Goal: Task Accomplishment & Management: Use online tool/utility

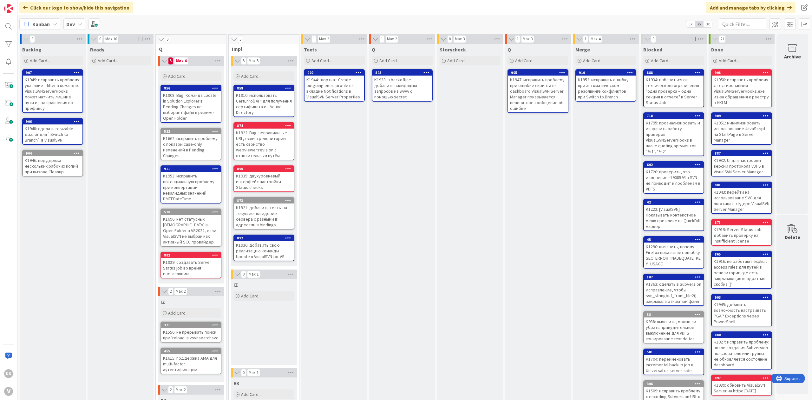
drag, startPoint x: 0, startPoint y: 0, endPoint x: 370, endPoint y: 155, distance: 401.0
click at [370, 155] on div "Q Add Card... 895 K1938: в backoffice добавить валидацию запросов из www с помо…" at bounding box center [402, 274] width 66 height 460
click at [450, 139] on div "Storycheck Add Card..." at bounding box center [470, 274] width 66 height 460
click at [480, 155] on div "Storycheck Add Card..." at bounding box center [470, 274] width 66 height 460
click at [607, 150] on div "Merge Add Card... 910 K1952: исправить ошибку при автоматическом резолвинге кон…" at bounding box center [606, 274] width 66 height 460
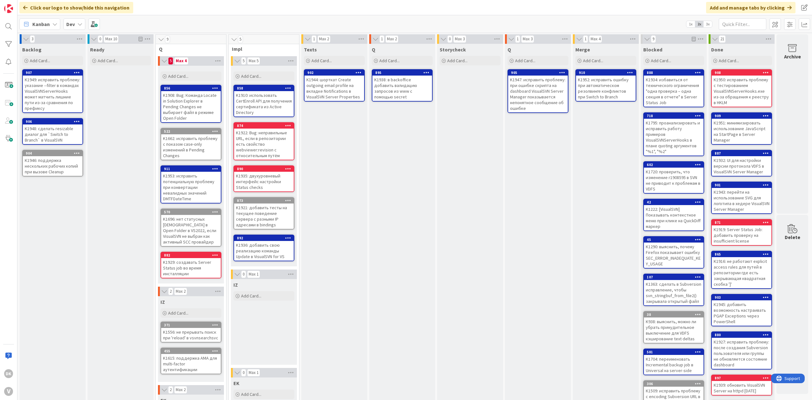
click at [539, 160] on div "Q Add Card... 905 K1947: исправить проблему: при ошибке скрипта на dashboard Vi…" at bounding box center [538, 274] width 66 height 460
click at [465, 161] on div "Storycheck Add Card..." at bounding box center [470, 274] width 66 height 460
click at [527, 164] on div "Q Add Card... 905 K1947: исправить проблему: при ошибке скрипта на dashboard Vi…" at bounding box center [538, 274] width 66 height 460
click at [603, 161] on div "Merge Add Card... 910 K1952: исправить ошибку при автоматическом резолвинге кон…" at bounding box center [606, 274] width 66 height 460
click at [464, 198] on div "Storycheck Add Card..." at bounding box center [470, 274] width 66 height 460
